Goal: Task Accomplishment & Management: Manage account settings

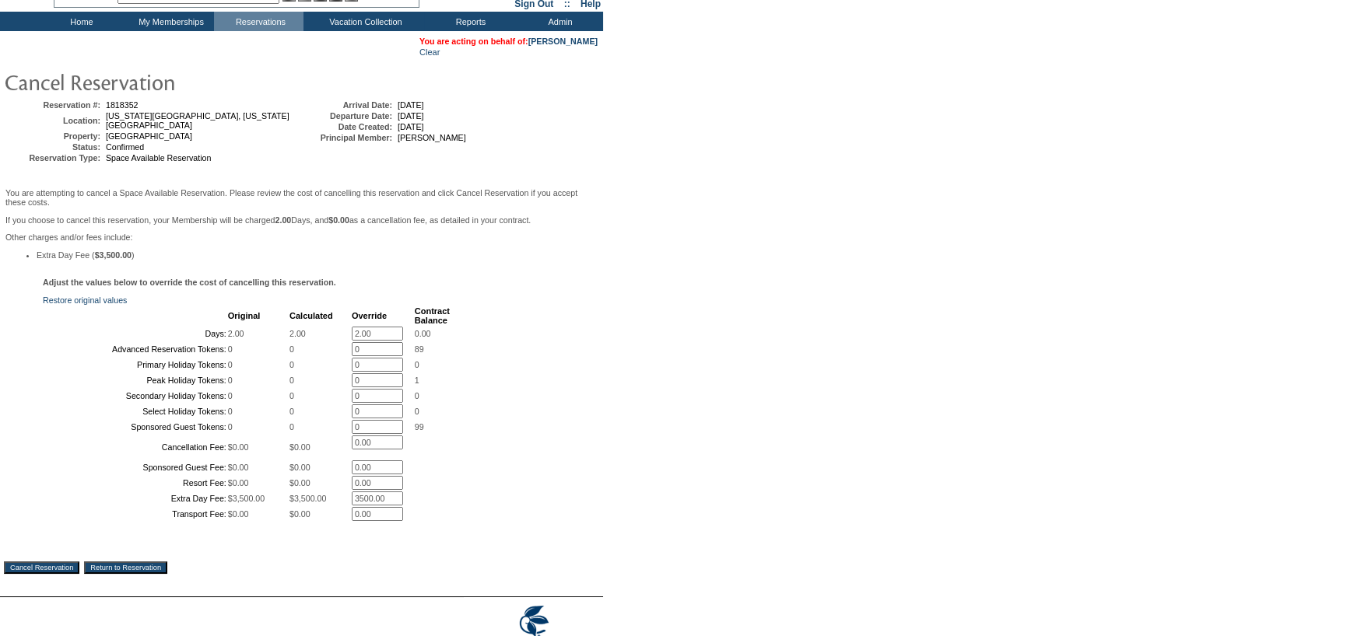
scroll to position [233, 0]
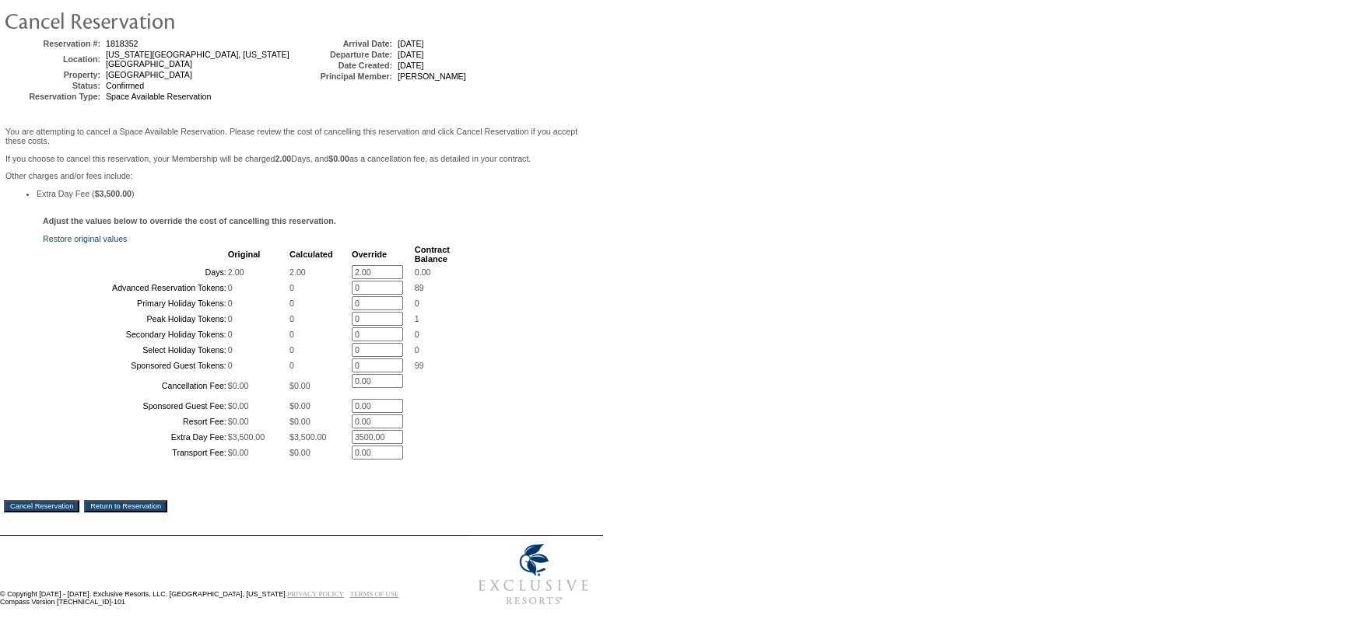
drag, startPoint x: 380, startPoint y: 188, endPoint x: 277, endPoint y: 200, distance: 104.1
click at [277, 265] on tr "Days: 2.00 2.00 2.00 * 0.00" at bounding box center [246, 272] width 405 height 14
type input "0"
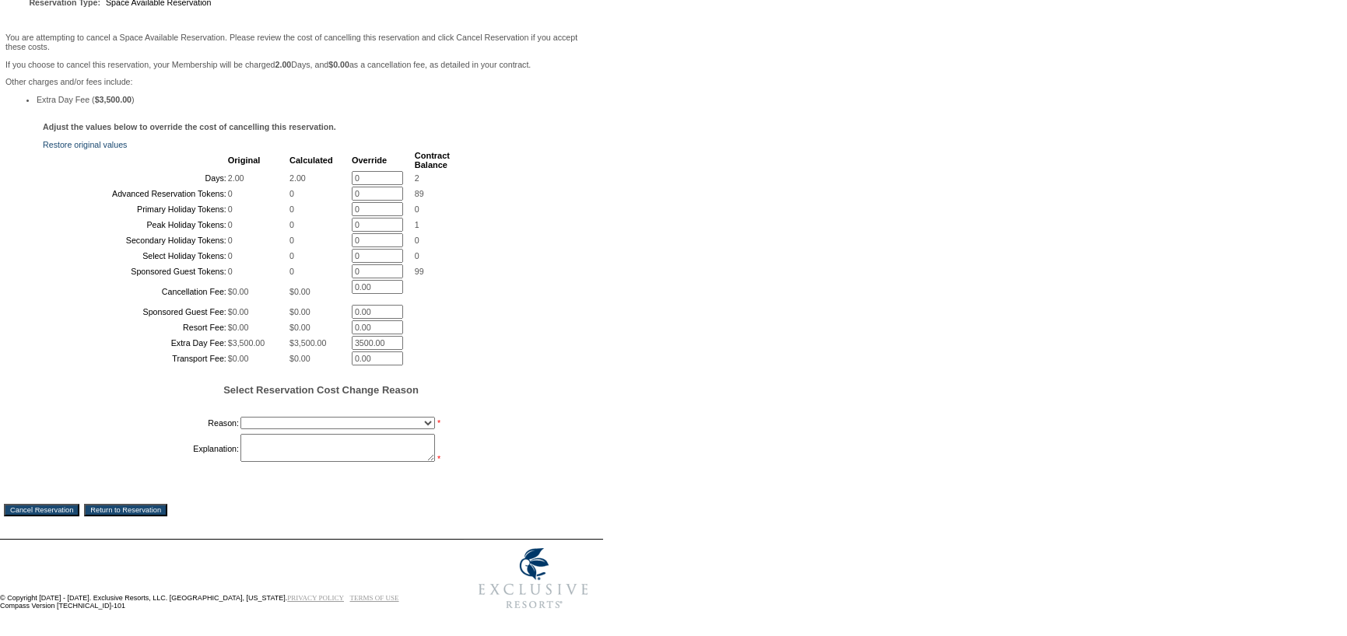
click at [78, 531] on td "You are attempting to cancel a Space Available Reservation. Please review the c…" at bounding box center [301, 283] width 595 height 504
click at [278, 433] on td "Creating Continuous Stay Days Booked After Cancellation Experiential / Hotel / …" at bounding box center [344, 423] width 209 height 19
click at [276, 429] on select "Creating Continuous Stay Days Booked After Cancellation Experiential / Hotel / …" at bounding box center [337, 423] width 194 height 12
select select "1030"
click at [240, 429] on select "Creating Continuous Stay Days Booked After Cancellation Experiential / Hotel / …" at bounding box center [337, 423] width 194 height 12
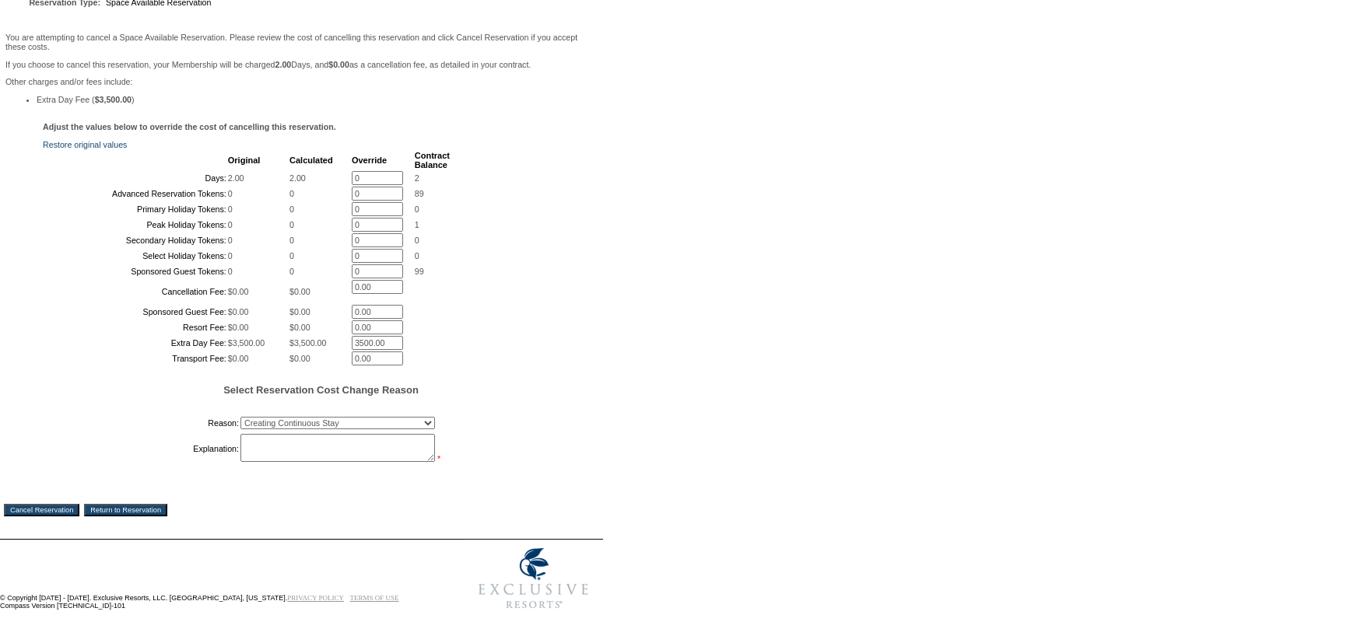
click at [306, 462] on textarea at bounding box center [337, 448] width 194 height 28
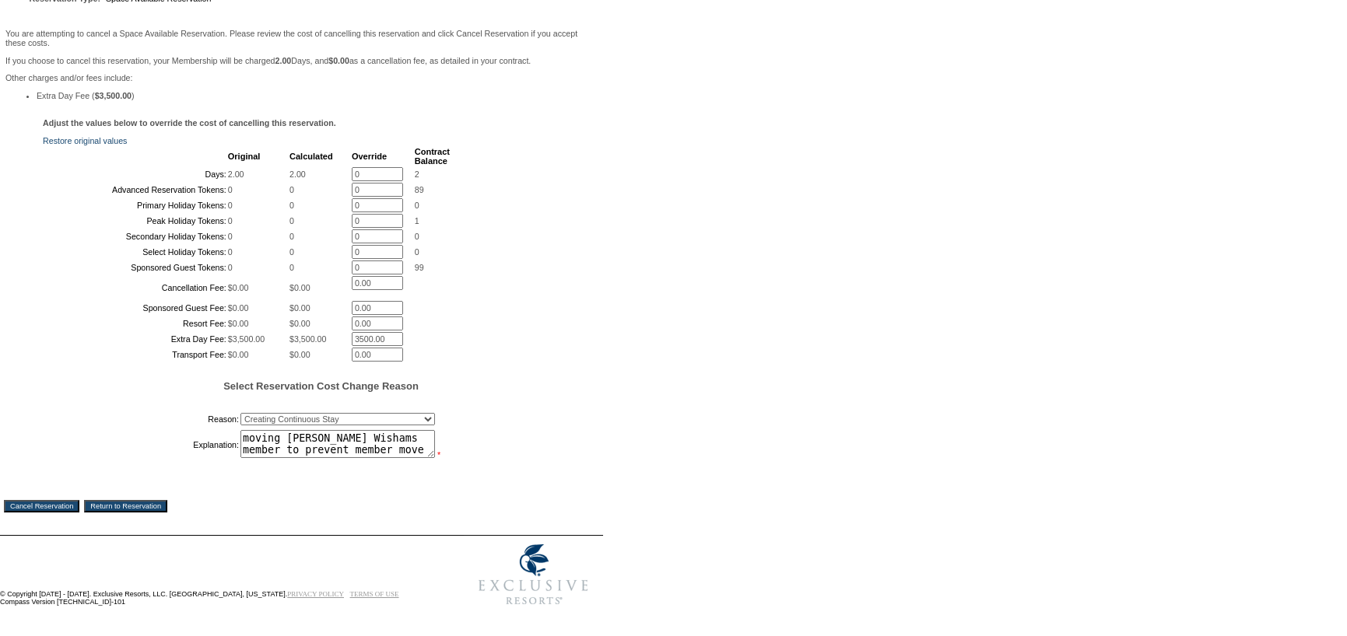
scroll to position [359, 0]
type textarea "moving [PERSON_NAME] Wishams member to prevent member move"
click at [54, 504] on input "Cancel Reservation" at bounding box center [41, 506] width 75 height 12
